Goal: Check status: Check status

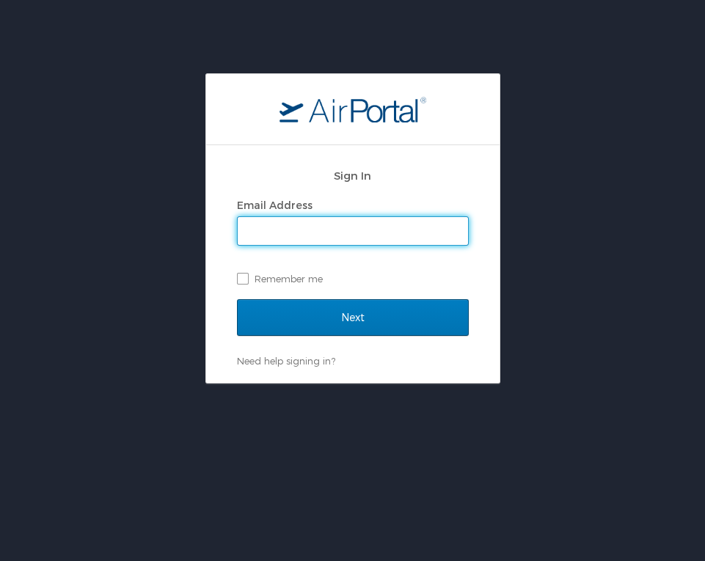
type input "[EMAIL_ADDRESS][DOMAIN_NAME]"
click at [352, 317] on input "Next" at bounding box center [353, 317] width 232 height 37
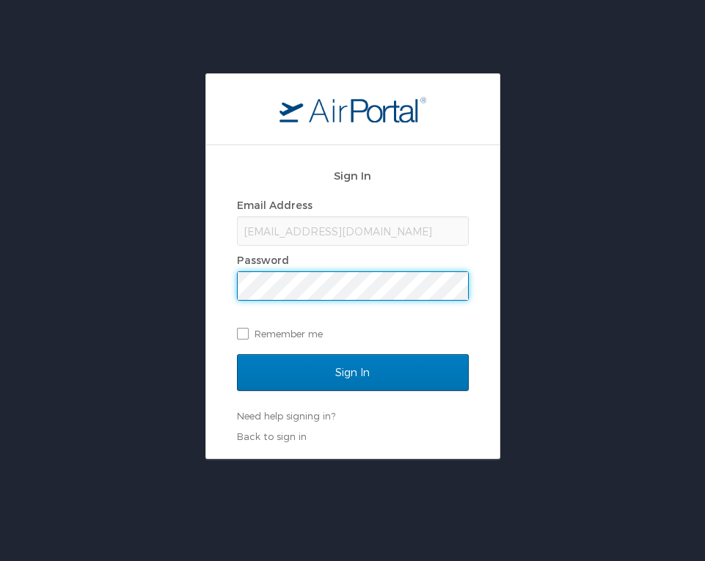
click at [352, 372] on input "Sign In" at bounding box center [353, 372] width 232 height 37
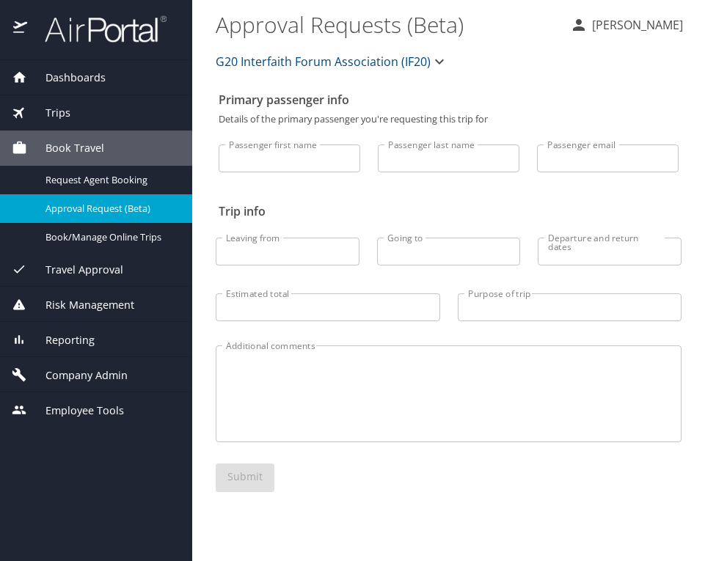
click at [64, 111] on span "Trips" at bounding box center [48, 113] width 43 height 16
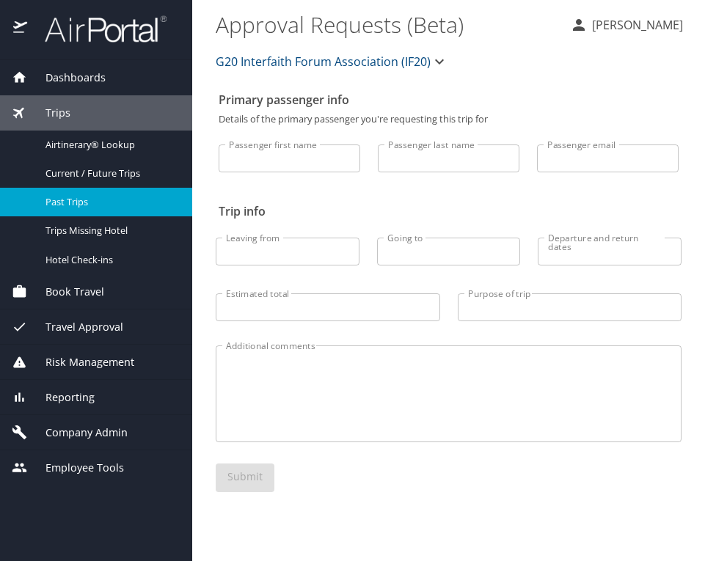
click at [70, 200] on span "Past Trips" at bounding box center [110, 202] width 129 height 14
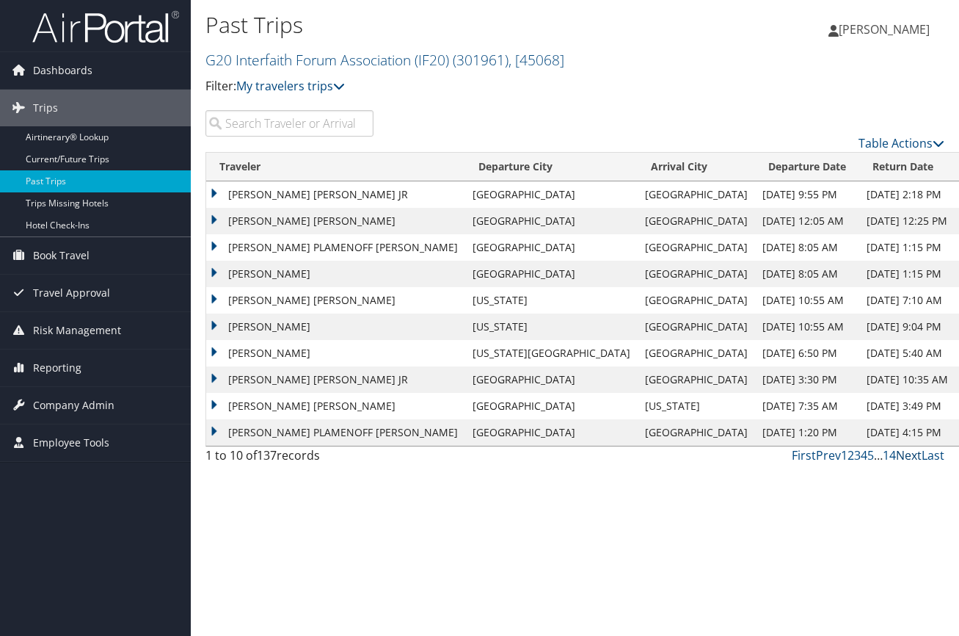
click at [699, 454] on link "Next" at bounding box center [909, 455] width 26 height 16
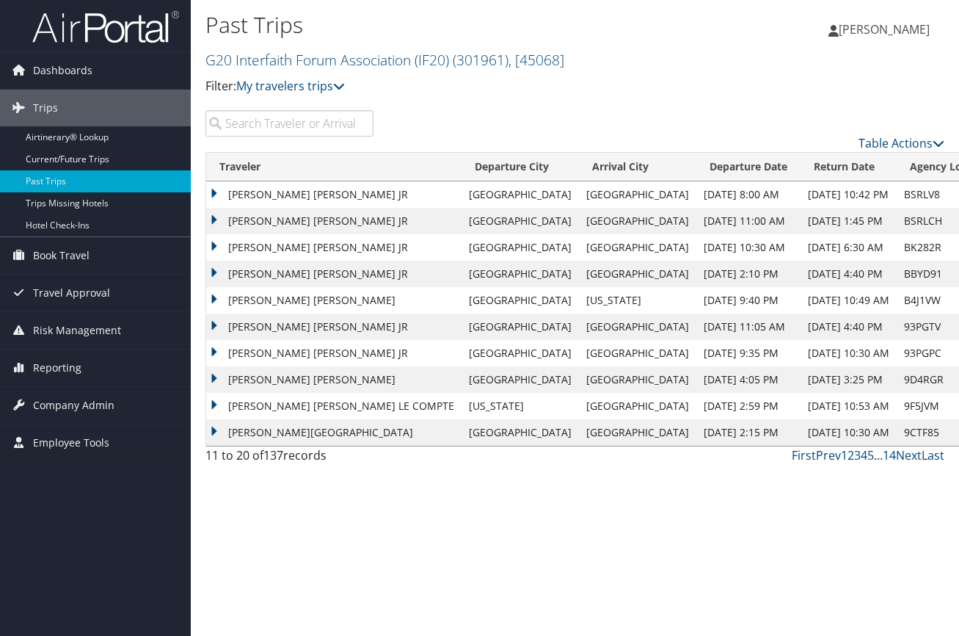
click at [270, 187] on td "[PERSON_NAME] [PERSON_NAME] JR" at bounding box center [333, 194] width 255 height 26
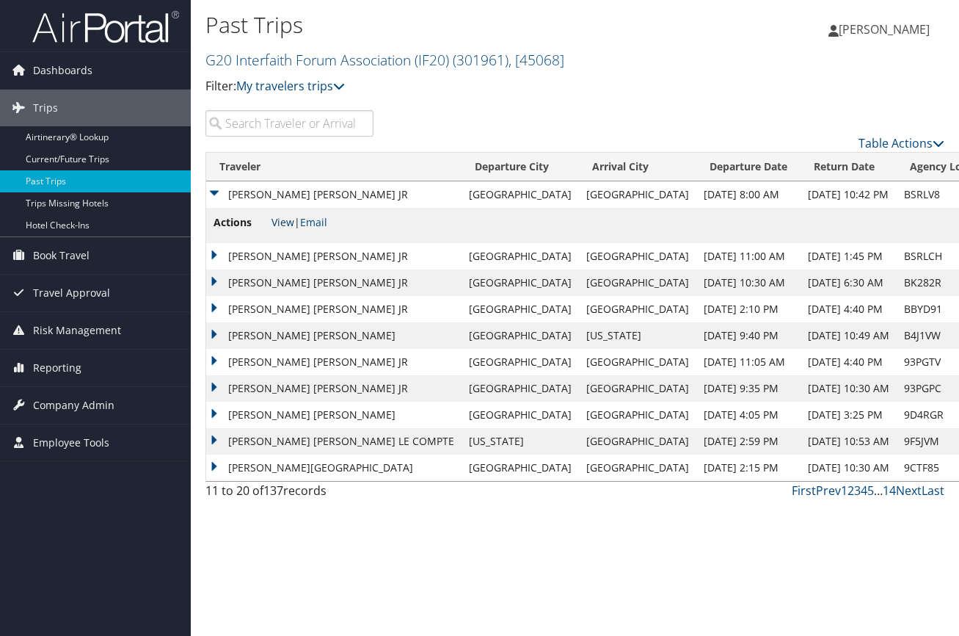
click at [288, 220] on link "View" at bounding box center [283, 222] width 23 height 14
click at [699, 490] on link "Last" at bounding box center [933, 490] width 23 height 16
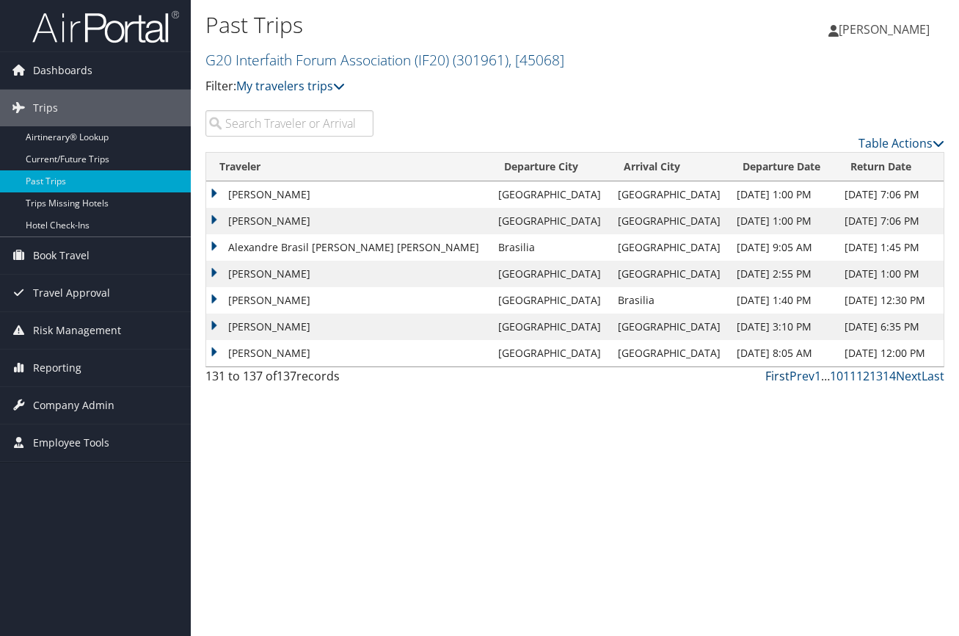
click at [699, 377] on link "First" at bounding box center [777, 376] width 24 height 16
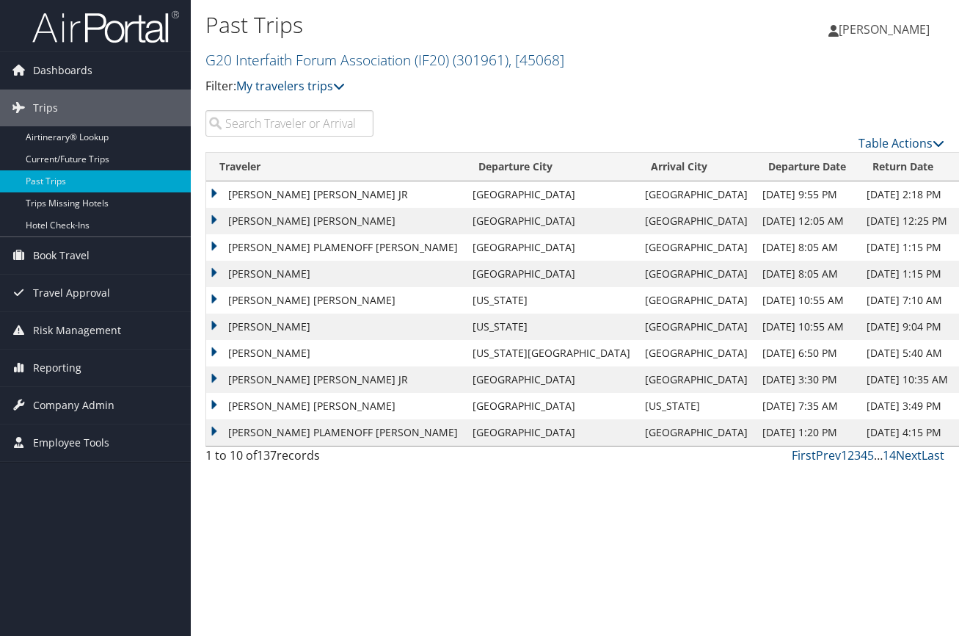
click at [321, 376] on td "[PERSON_NAME] [PERSON_NAME] JR" at bounding box center [335, 379] width 259 height 26
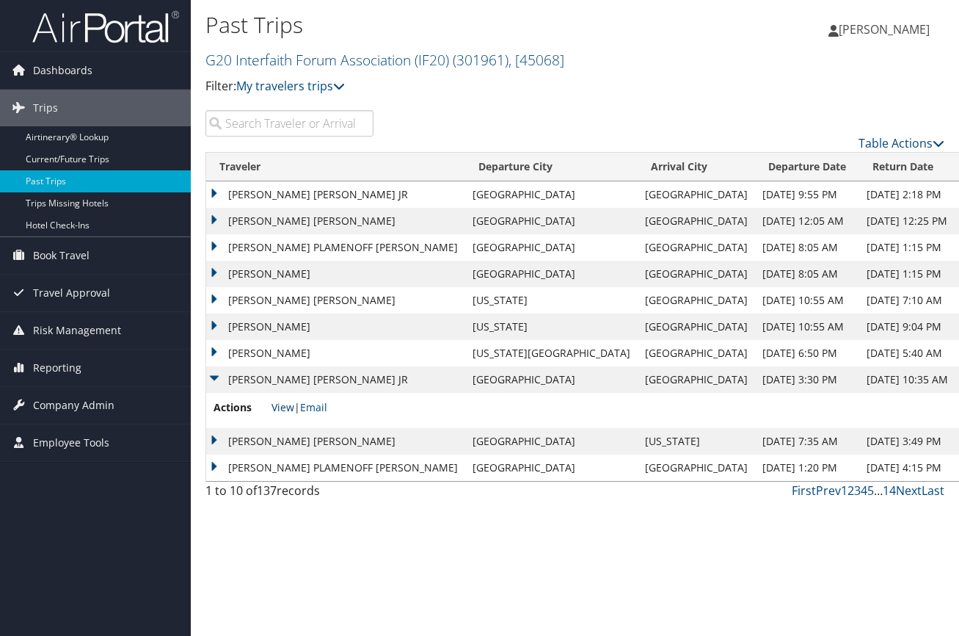
click at [281, 404] on link "View" at bounding box center [283, 407] width 23 height 14
click at [328, 192] on td "[PERSON_NAME] [PERSON_NAME] JR" at bounding box center [335, 194] width 259 height 26
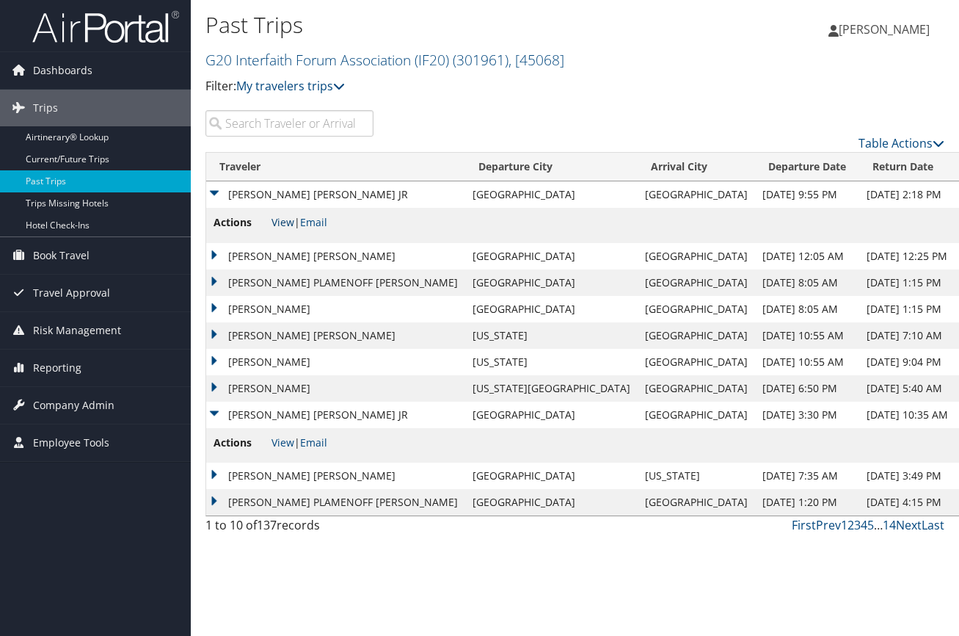
click at [284, 227] on link "View" at bounding box center [283, 222] width 23 height 14
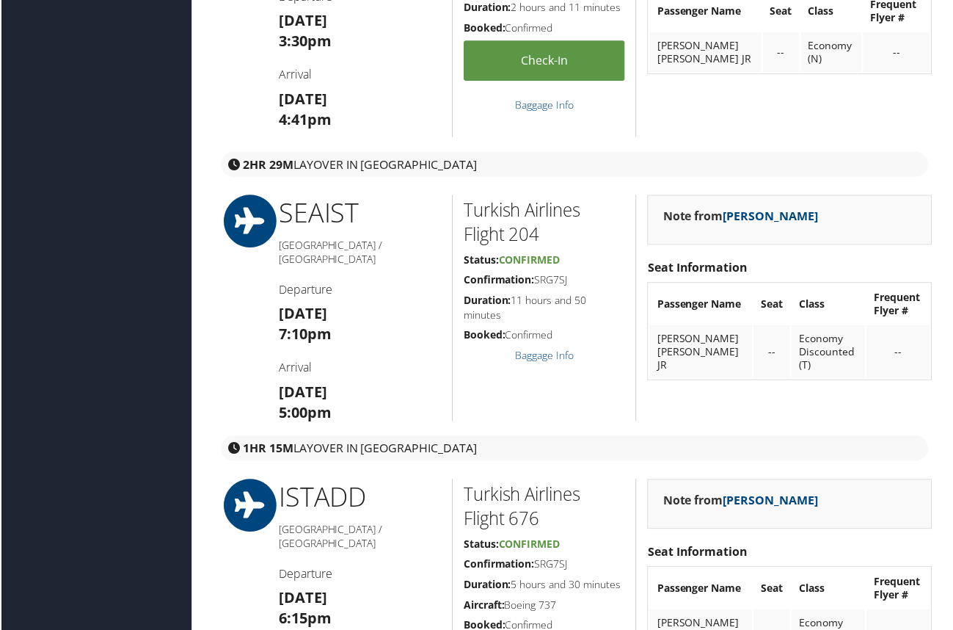
scroll to position [283, 0]
